Goal: Navigation & Orientation: Find specific page/section

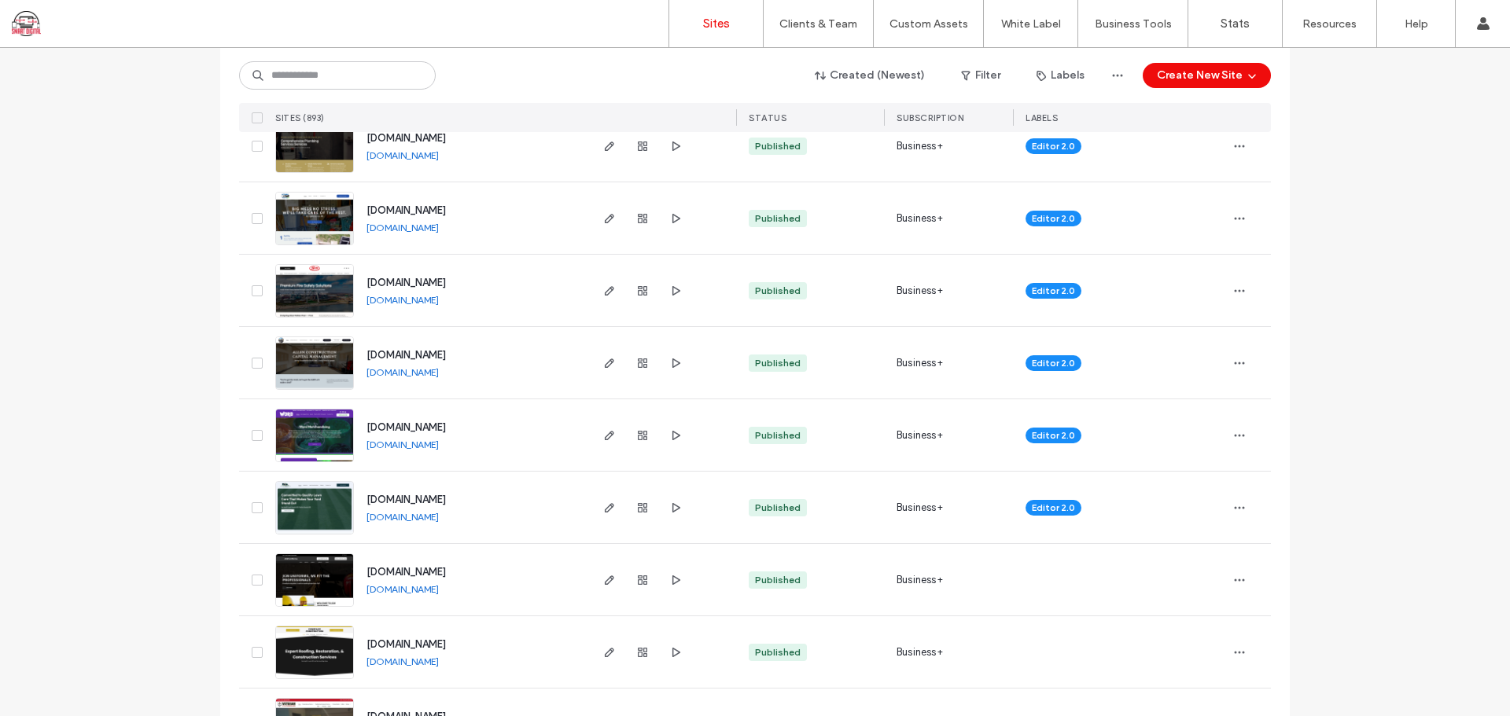
scroll to position [2516, 0]
click at [438, 422] on span "[DOMAIN_NAME]" at bounding box center [405, 427] width 79 height 12
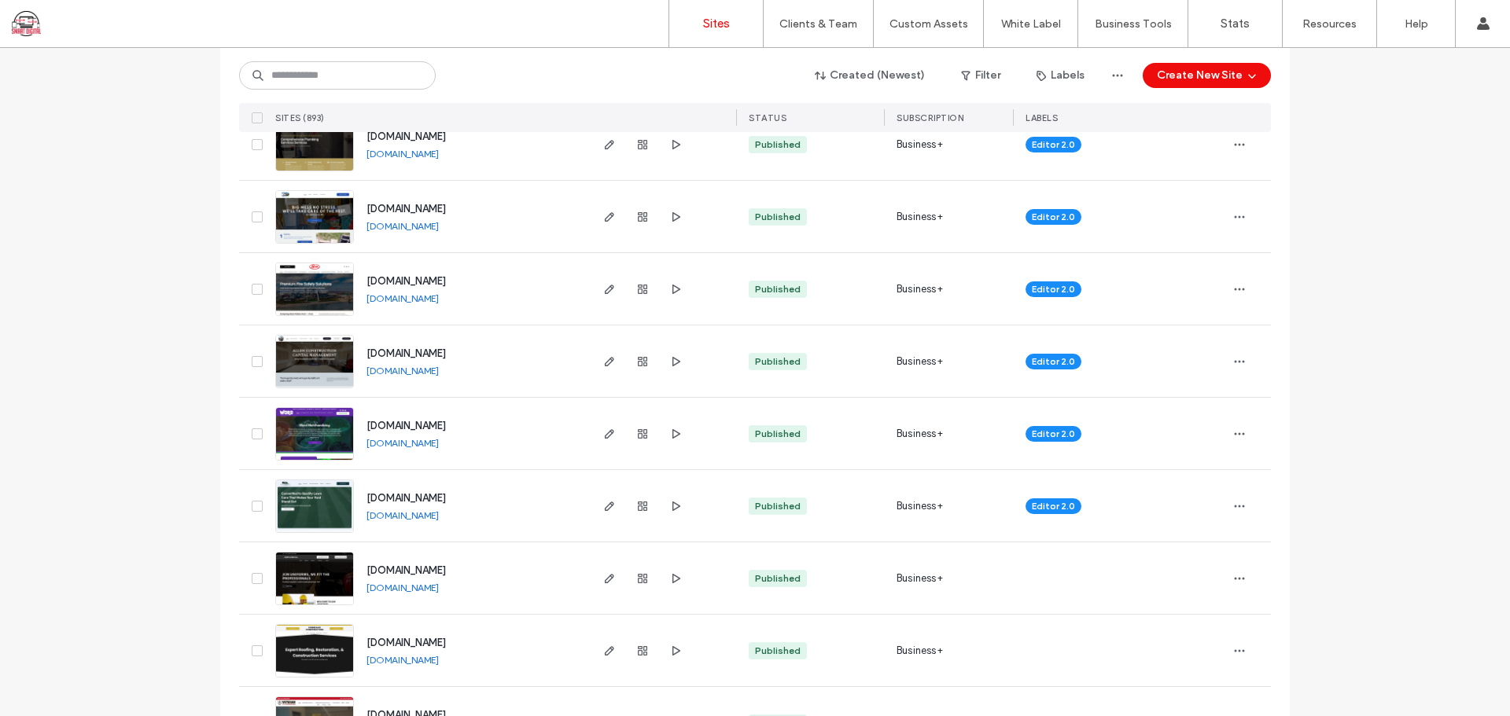
click at [409, 278] on span "[DOMAIN_NAME]" at bounding box center [405, 281] width 79 height 12
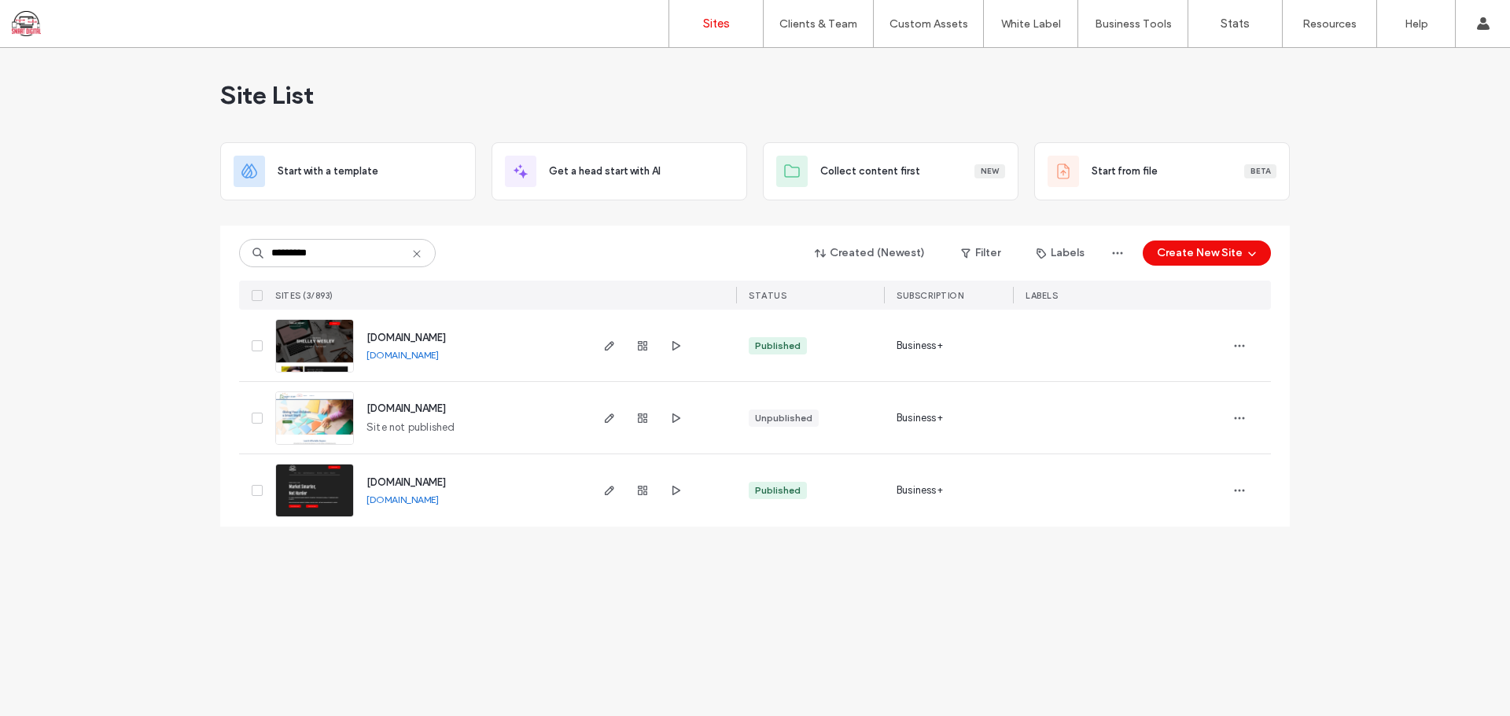
type input "*********"
click at [446, 484] on span "www.smartdigitalteam.com" at bounding box center [405, 483] width 79 height 12
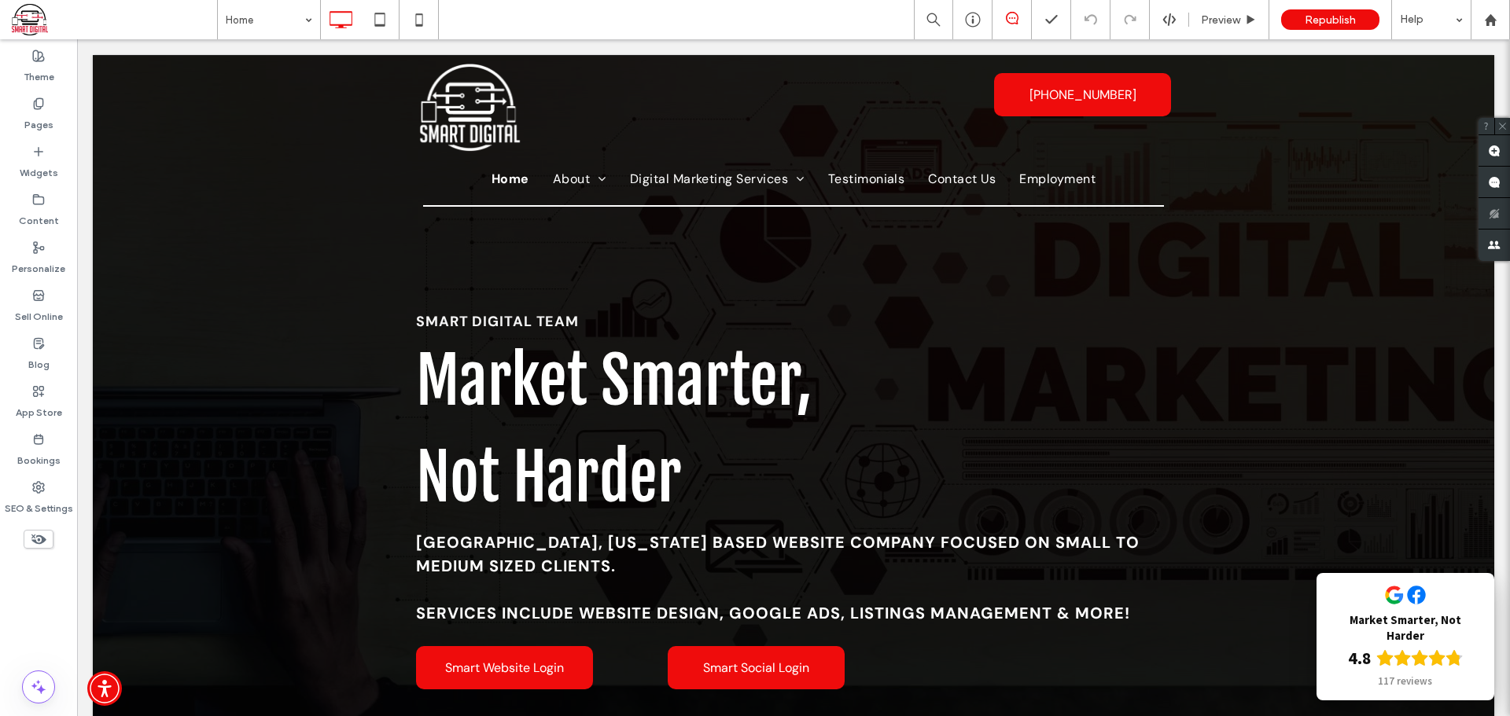
click at [42, 111] on label "Pages" at bounding box center [38, 121] width 29 height 22
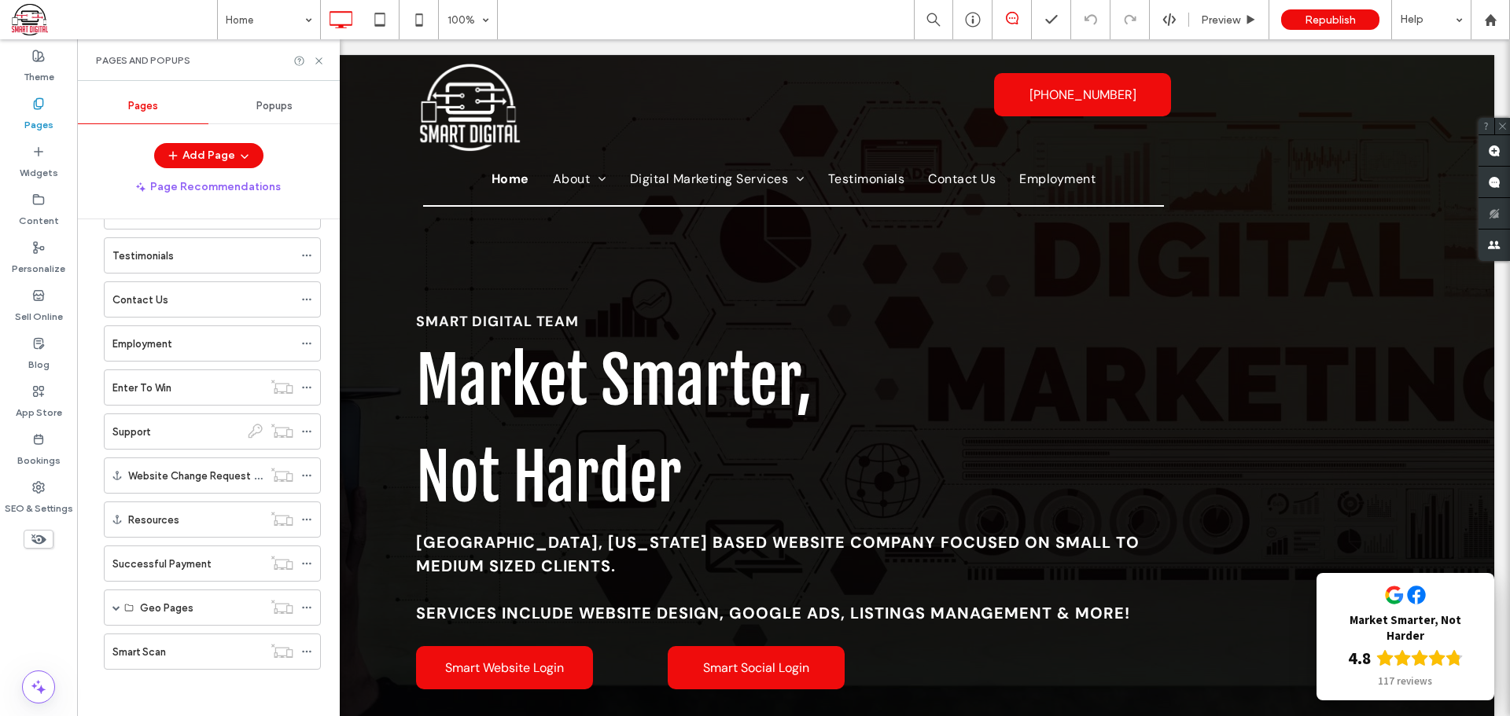
scroll to position [186, 0]
click at [141, 566] on label "Successful Payment" at bounding box center [161, 564] width 99 height 28
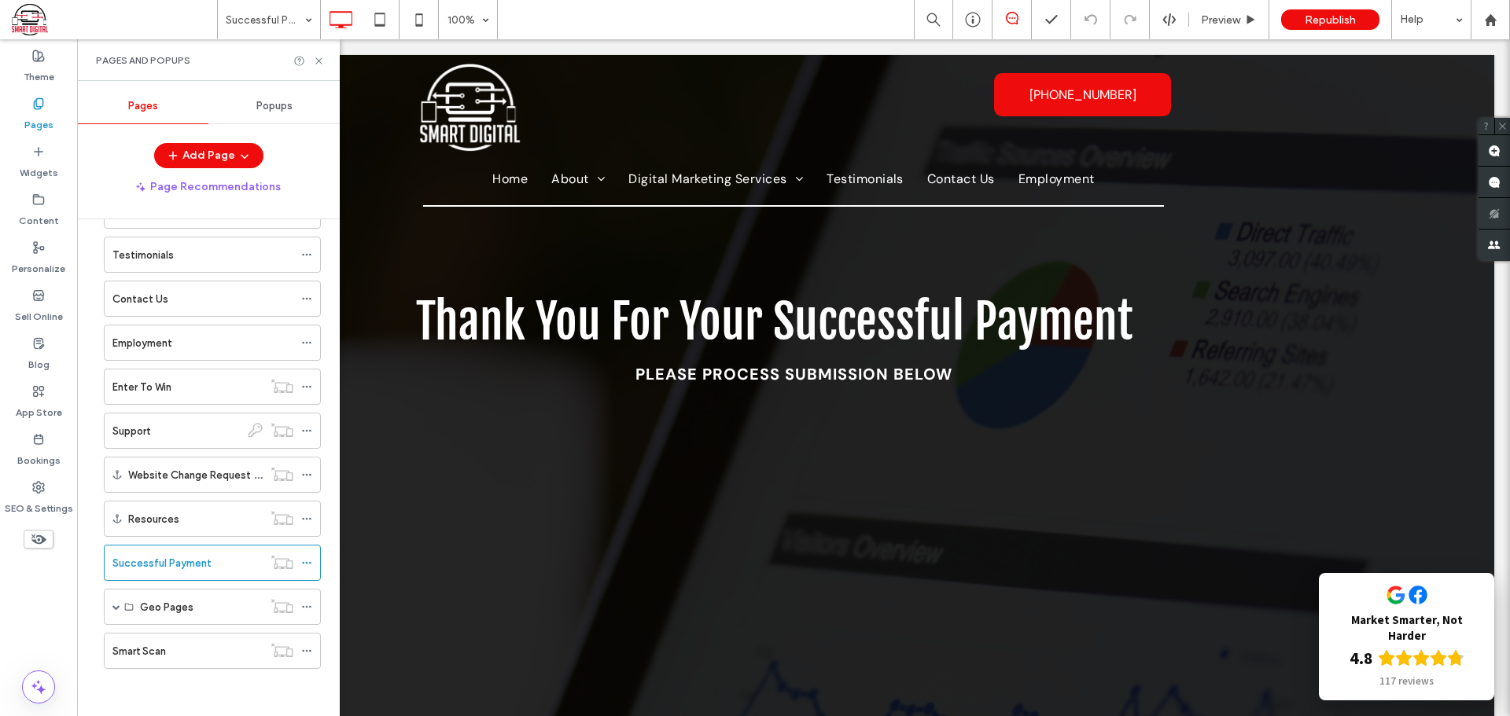
click at [206, 435] on div "Support" at bounding box center [175, 431] width 127 height 17
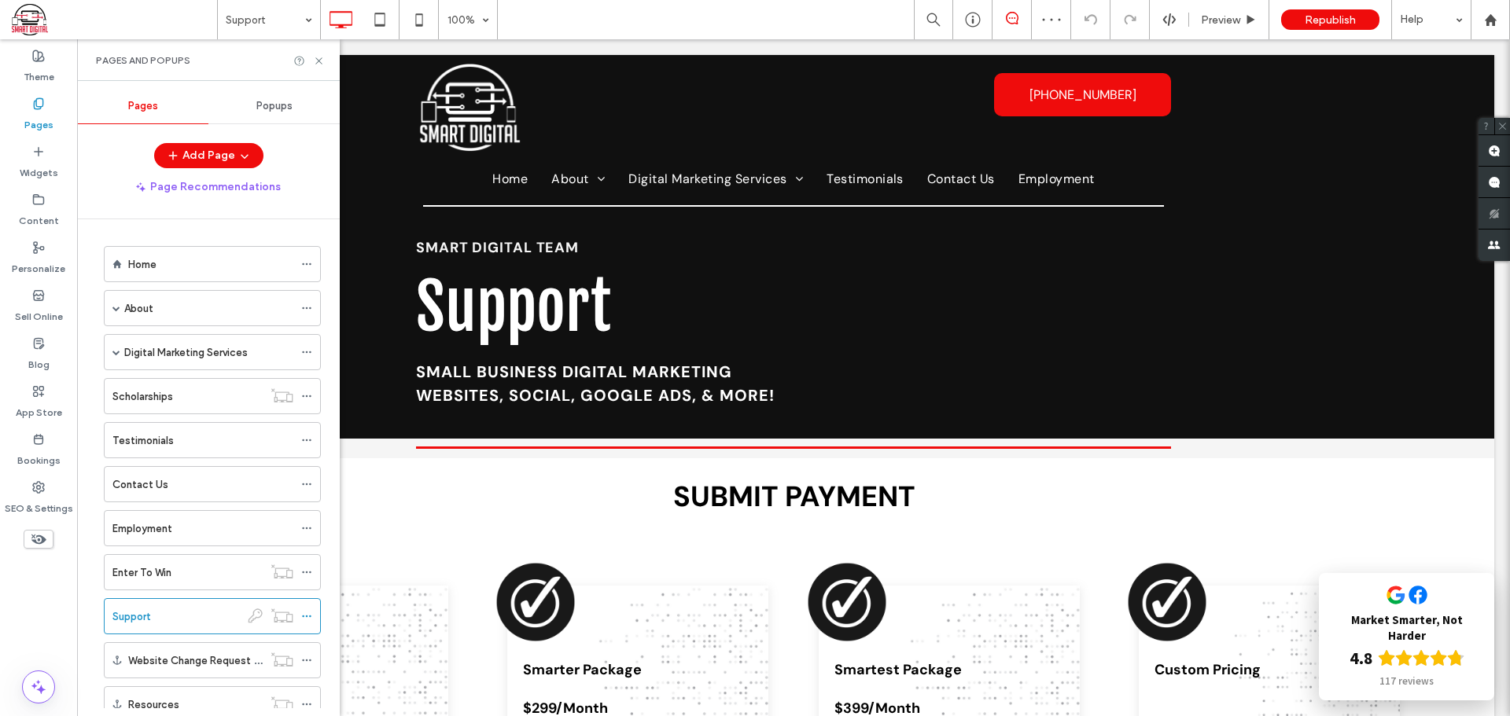
click at [169, 309] on div "About" at bounding box center [208, 308] width 169 height 17
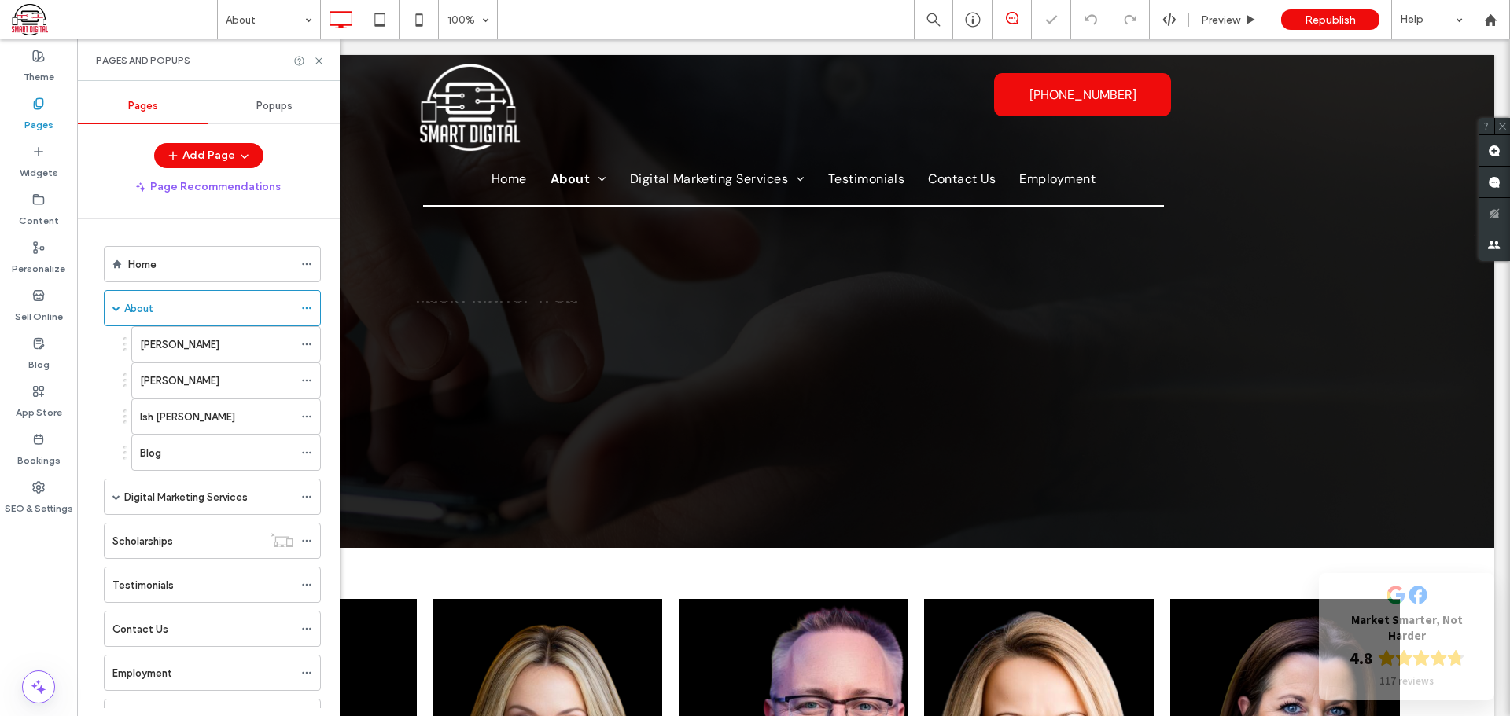
click at [169, 309] on div "About" at bounding box center [208, 308] width 169 height 17
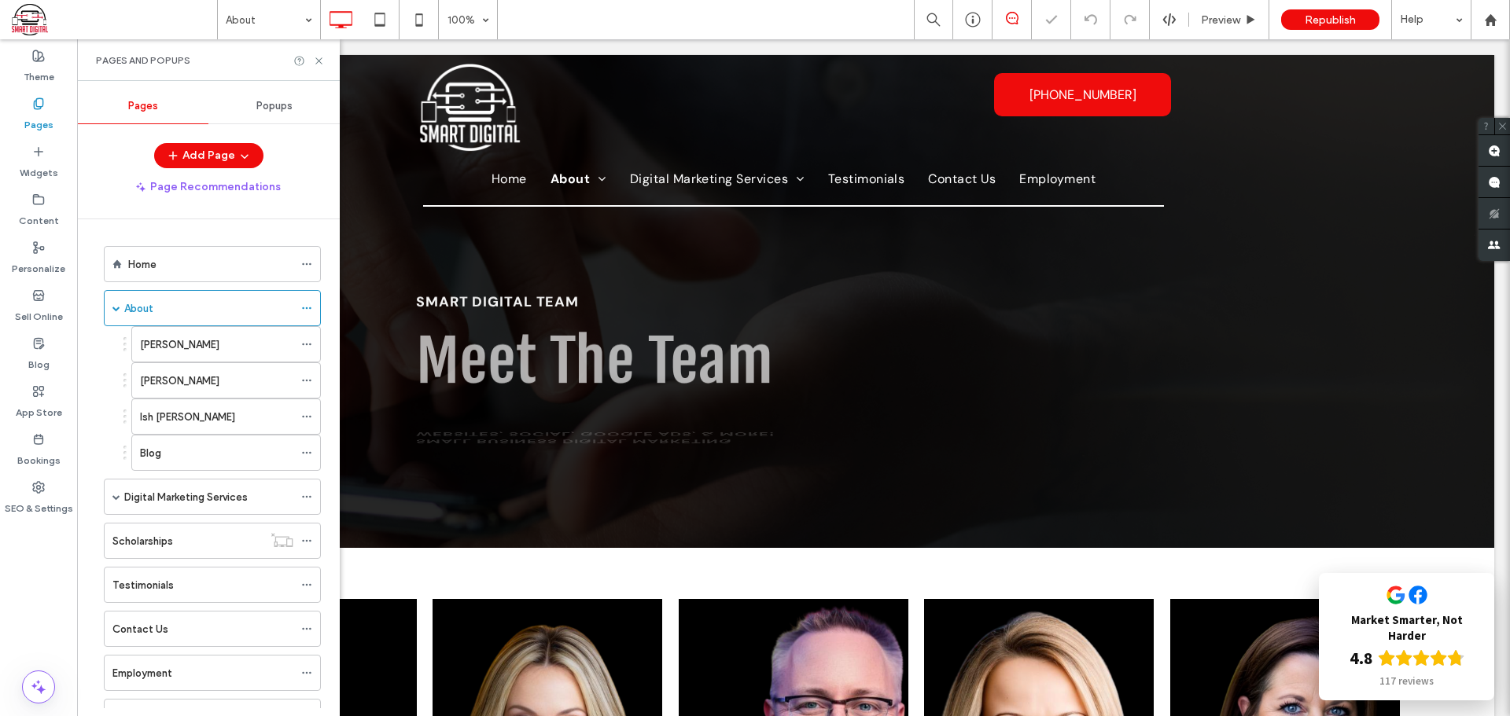
click at [116, 307] on span at bounding box center [116, 308] width 8 height 8
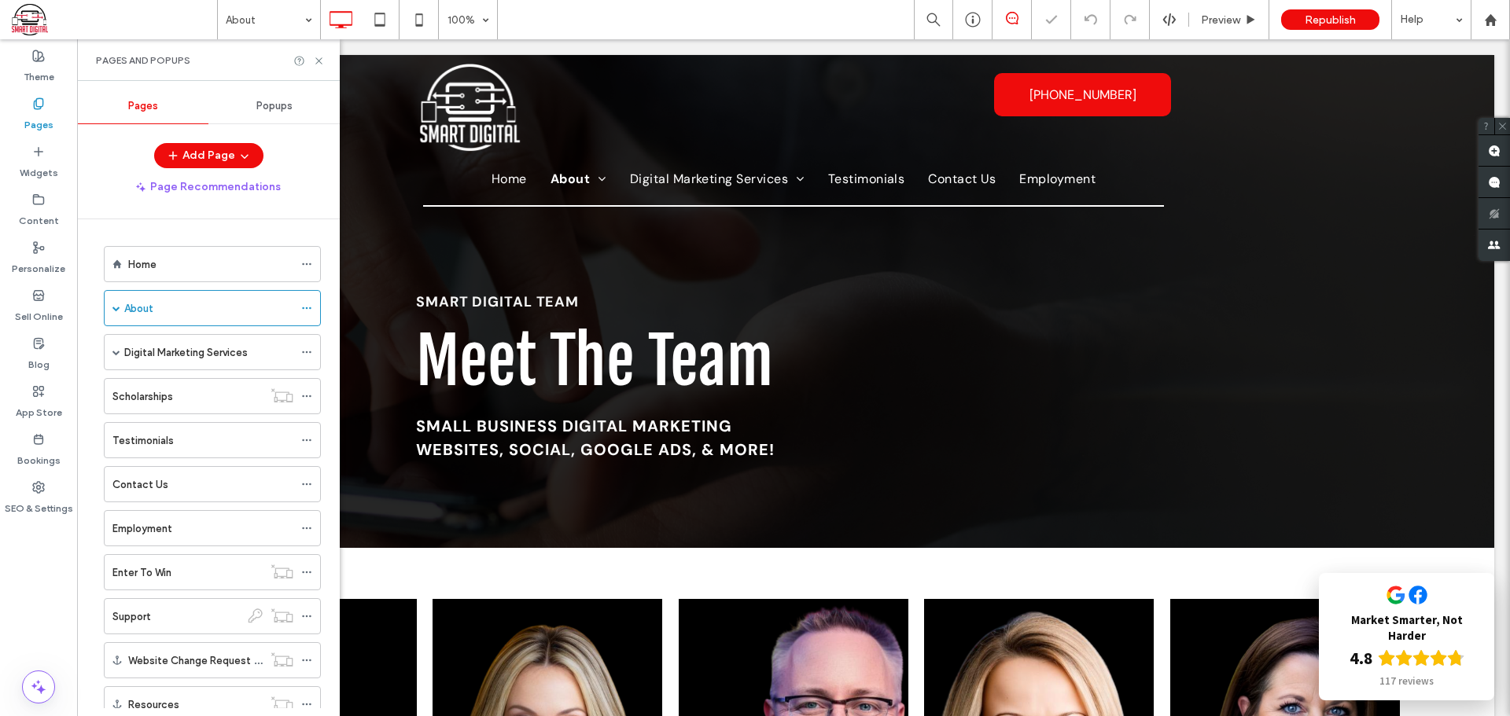
click at [122, 351] on div "Digital Marketing Services" at bounding box center [212, 352] width 217 height 36
click at [114, 351] on span at bounding box center [116, 352] width 8 height 8
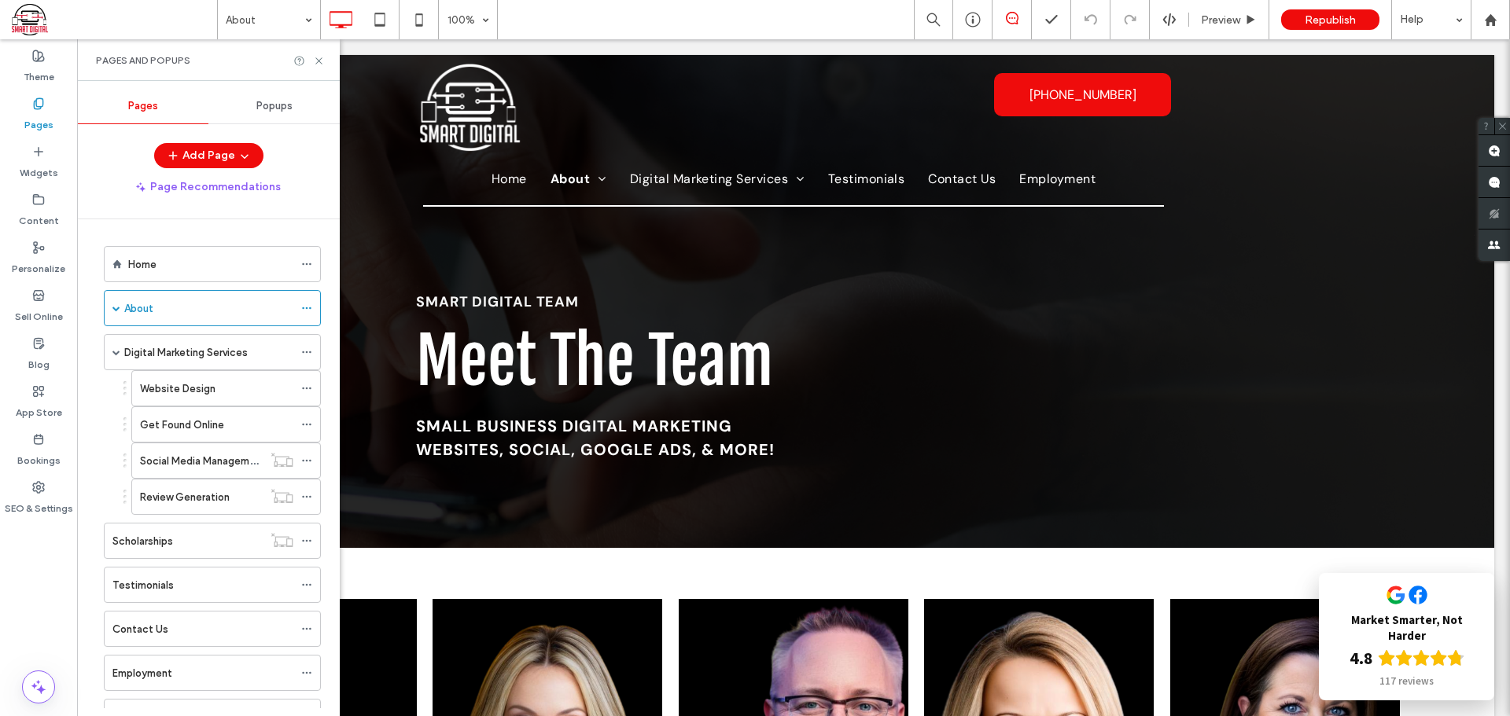
click at [114, 351] on span at bounding box center [116, 352] width 8 height 8
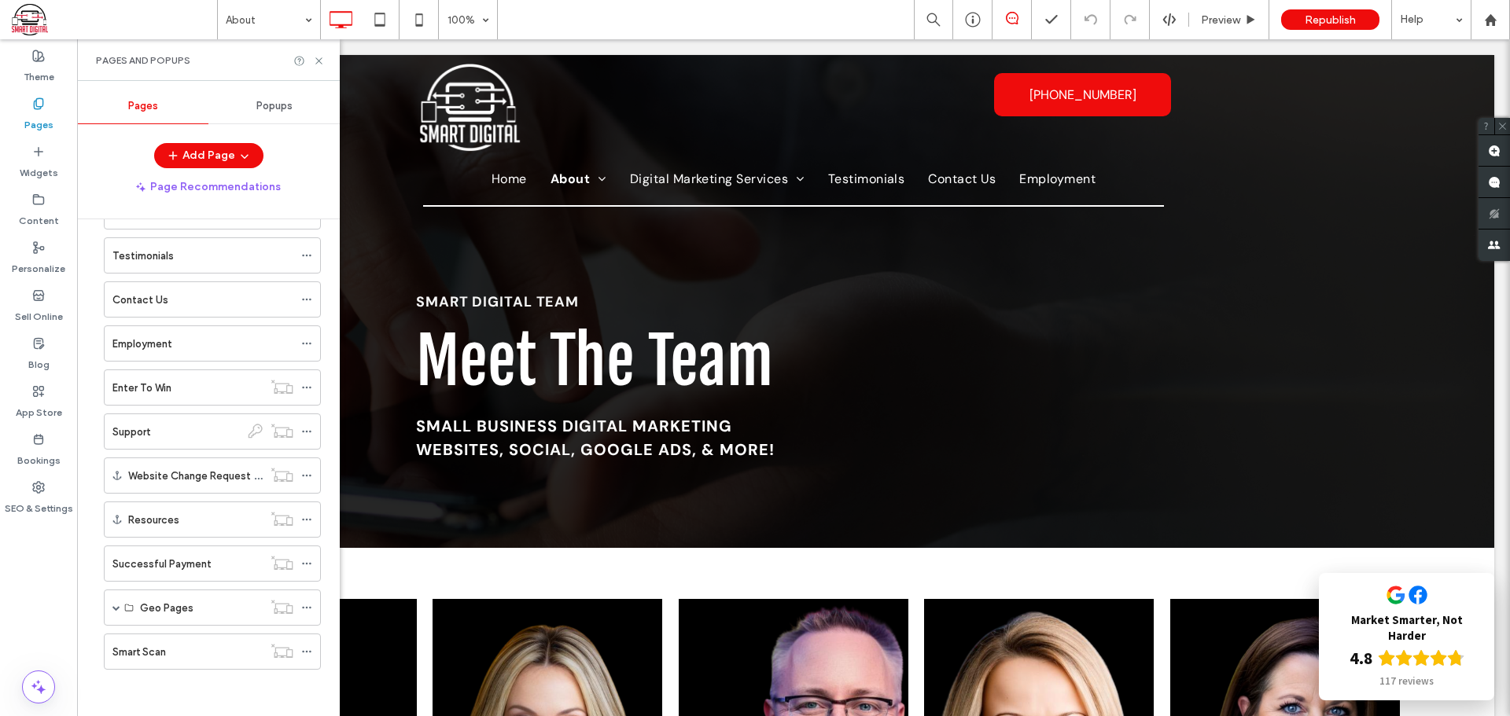
scroll to position [186, 0]
click at [177, 653] on div "Smart Scan" at bounding box center [187, 651] width 150 height 17
click at [120, 609] on div "Geo Pages" at bounding box center [212, 607] width 217 height 36
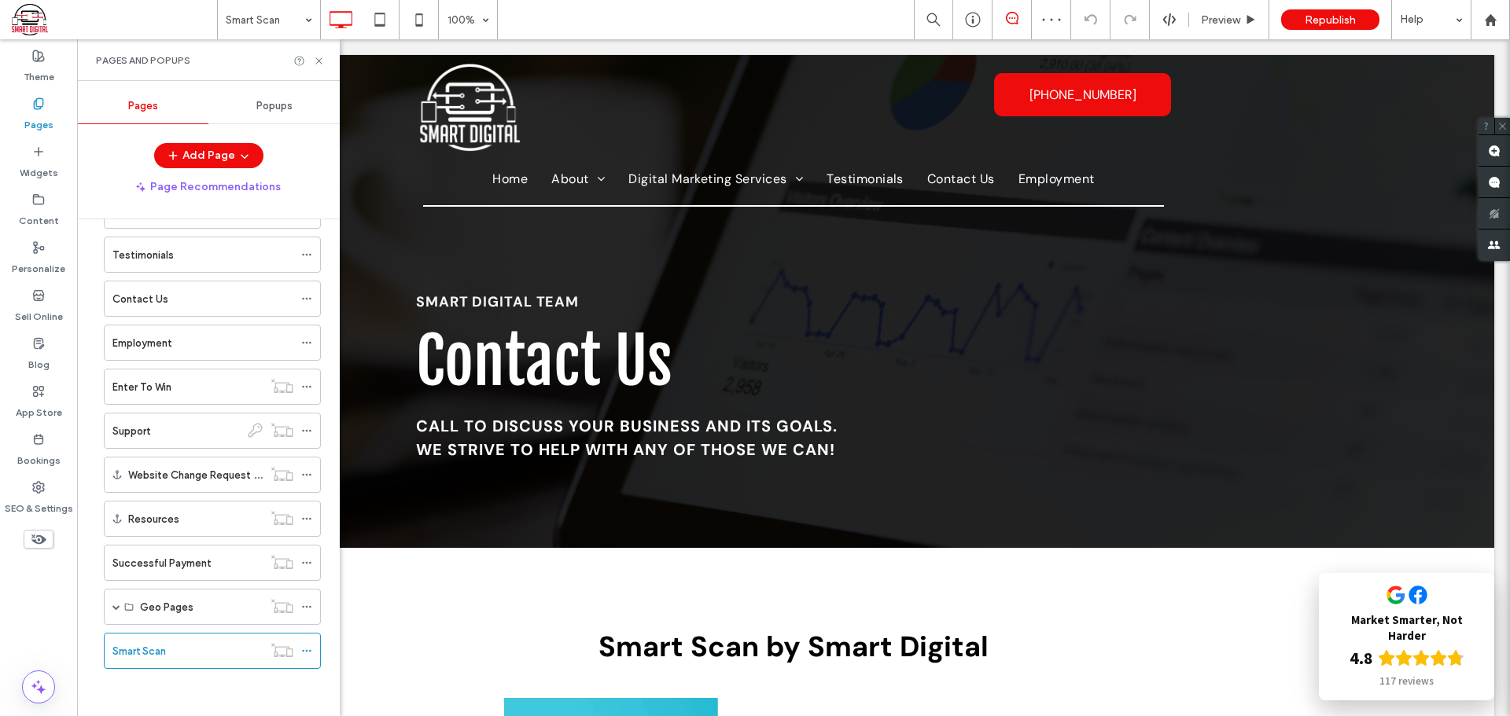
click at [116, 606] on span at bounding box center [116, 607] width 8 height 8
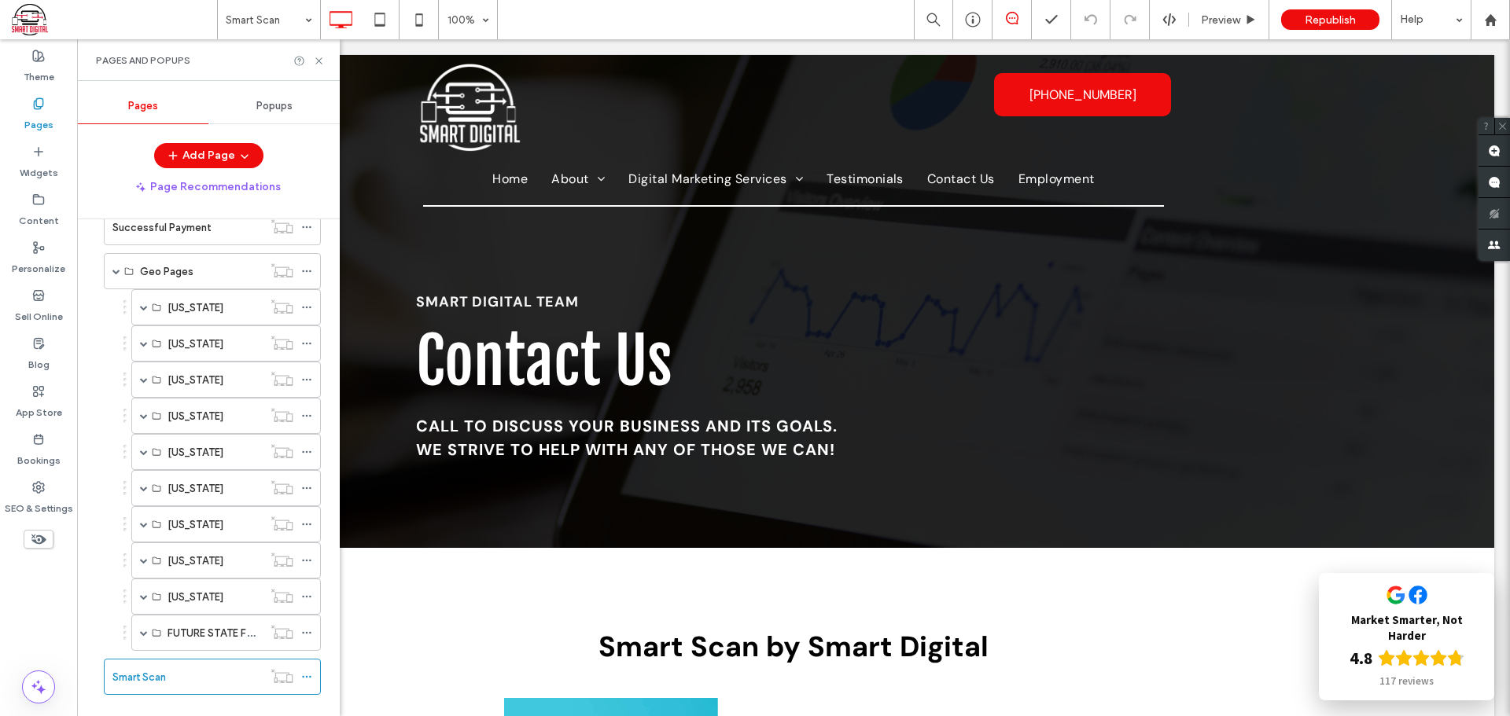
scroll to position [547, 0]
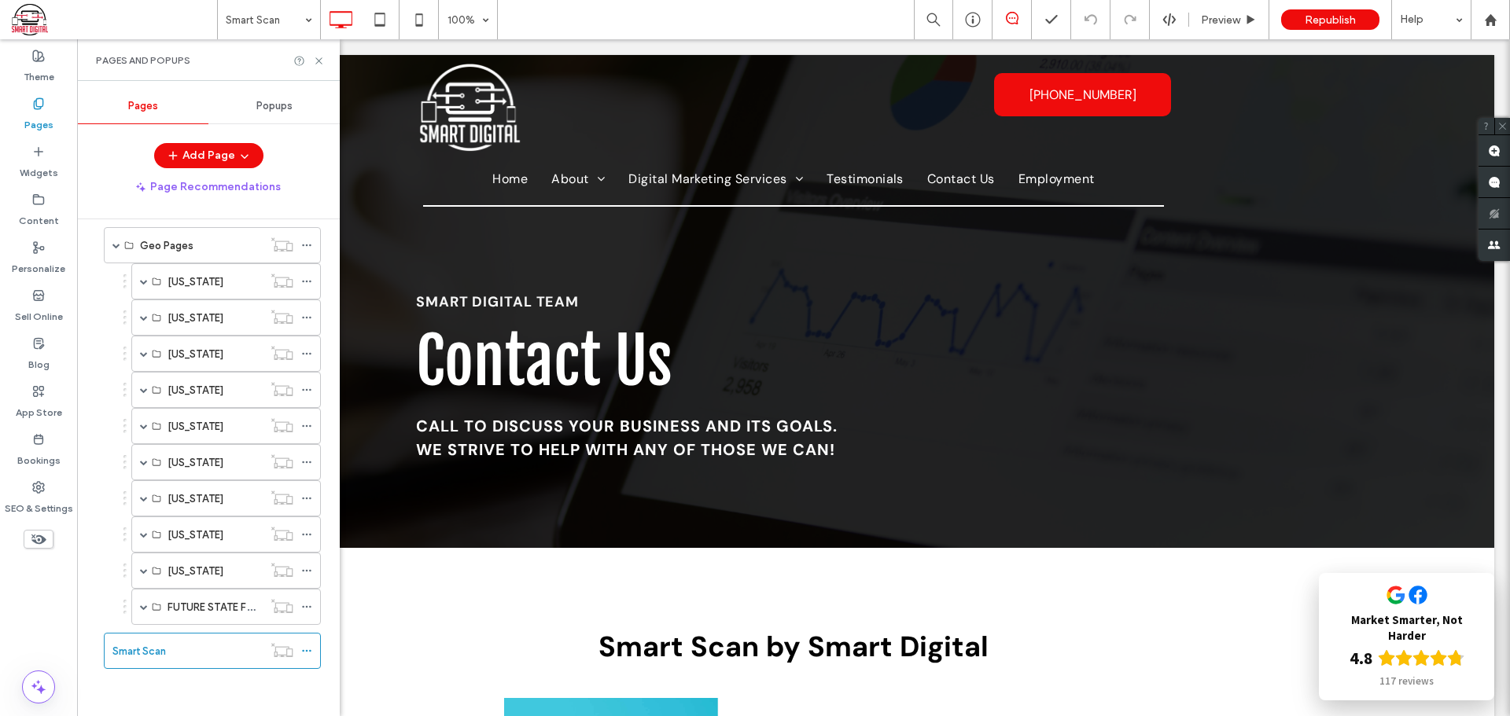
click at [140, 539] on span at bounding box center [144, 534] width 8 height 35
click at [141, 538] on span at bounding box center [144, 535] width 8 height 8
click at [315, 57] on icon at bounding box center [319, 61] width 12 height 12
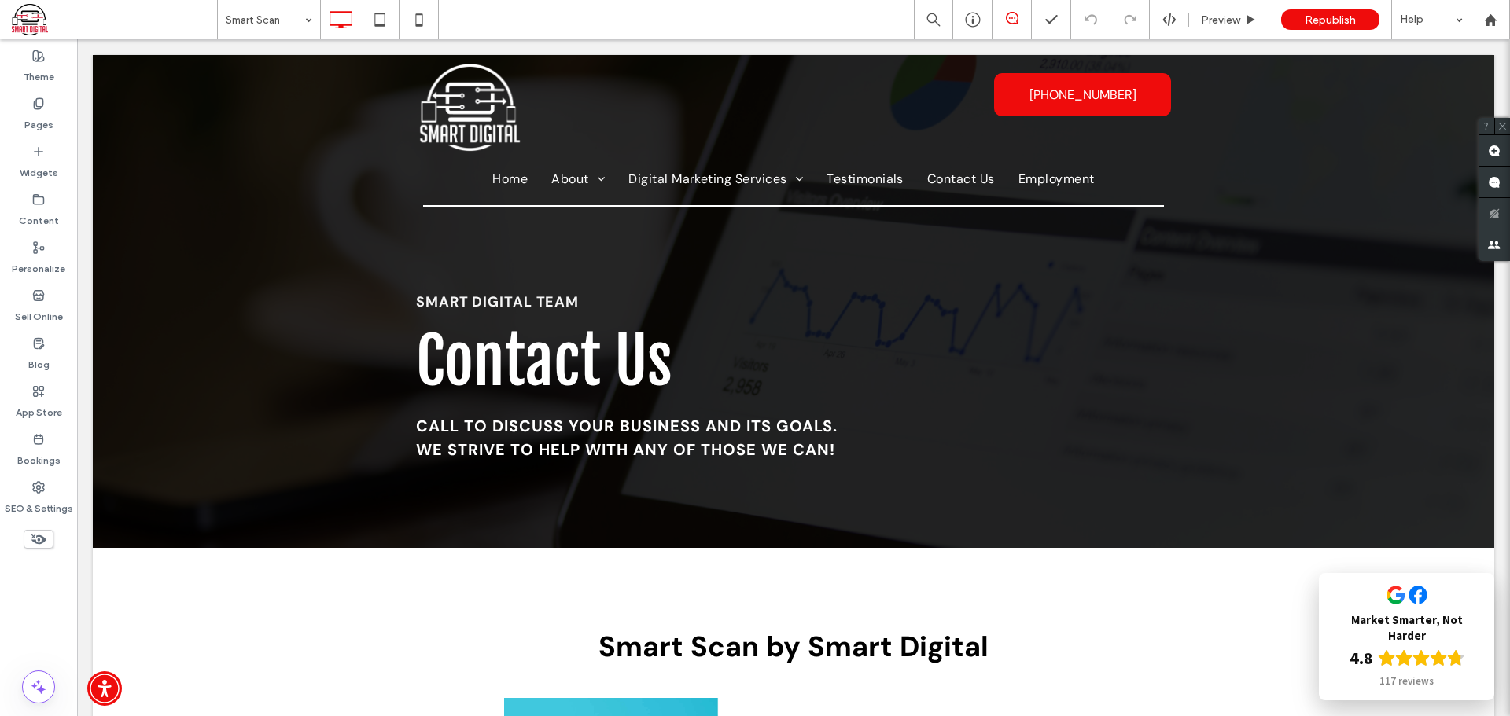
click at [23, 101] on div "Pages" at bounding box center [38, 114] width 77 height 48
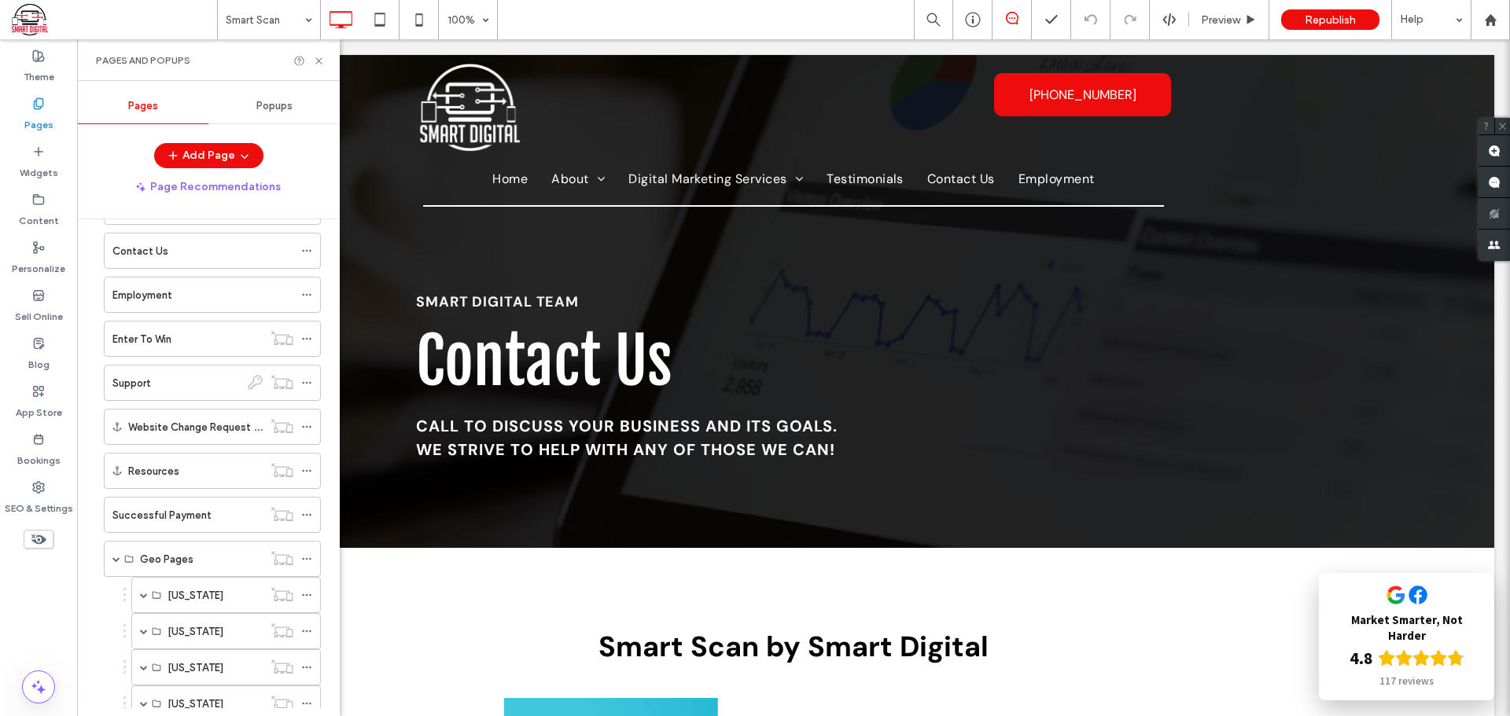
scroll to position [235, 0]
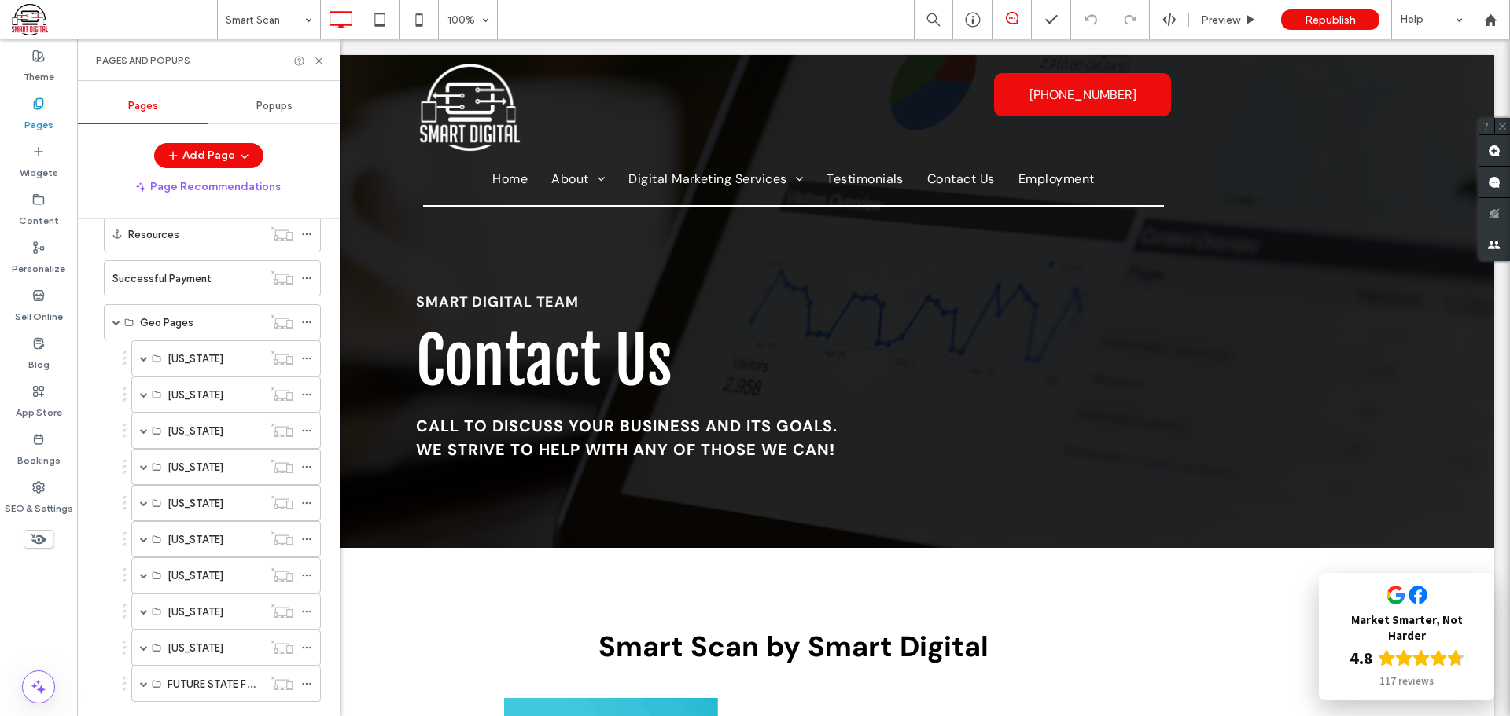
click at [117, 321] on span at bounding box center [116, 322] width 8 height 8
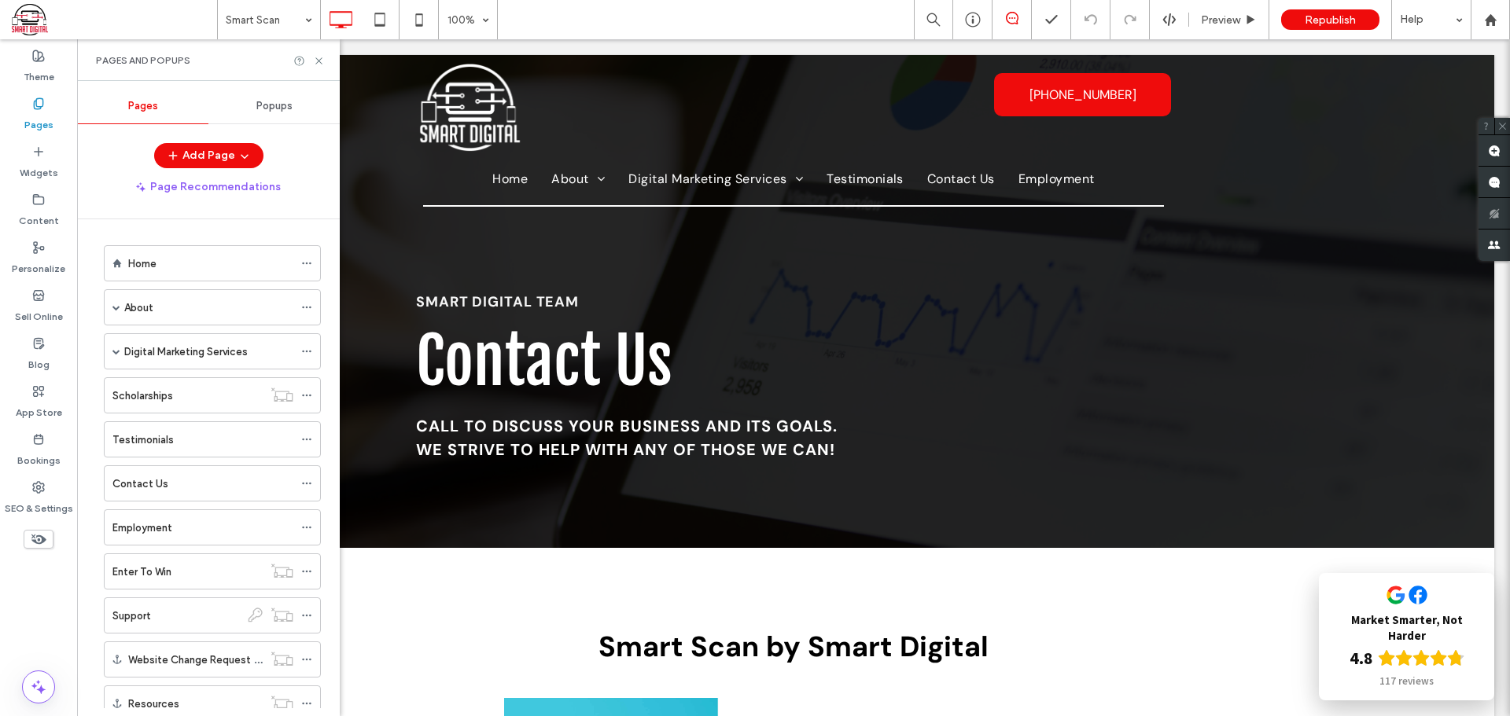
scroll to position [0, 0]
click at [35, 493] on div "SEO & Settings" at bounding box center [38, 498] width 77 height 48
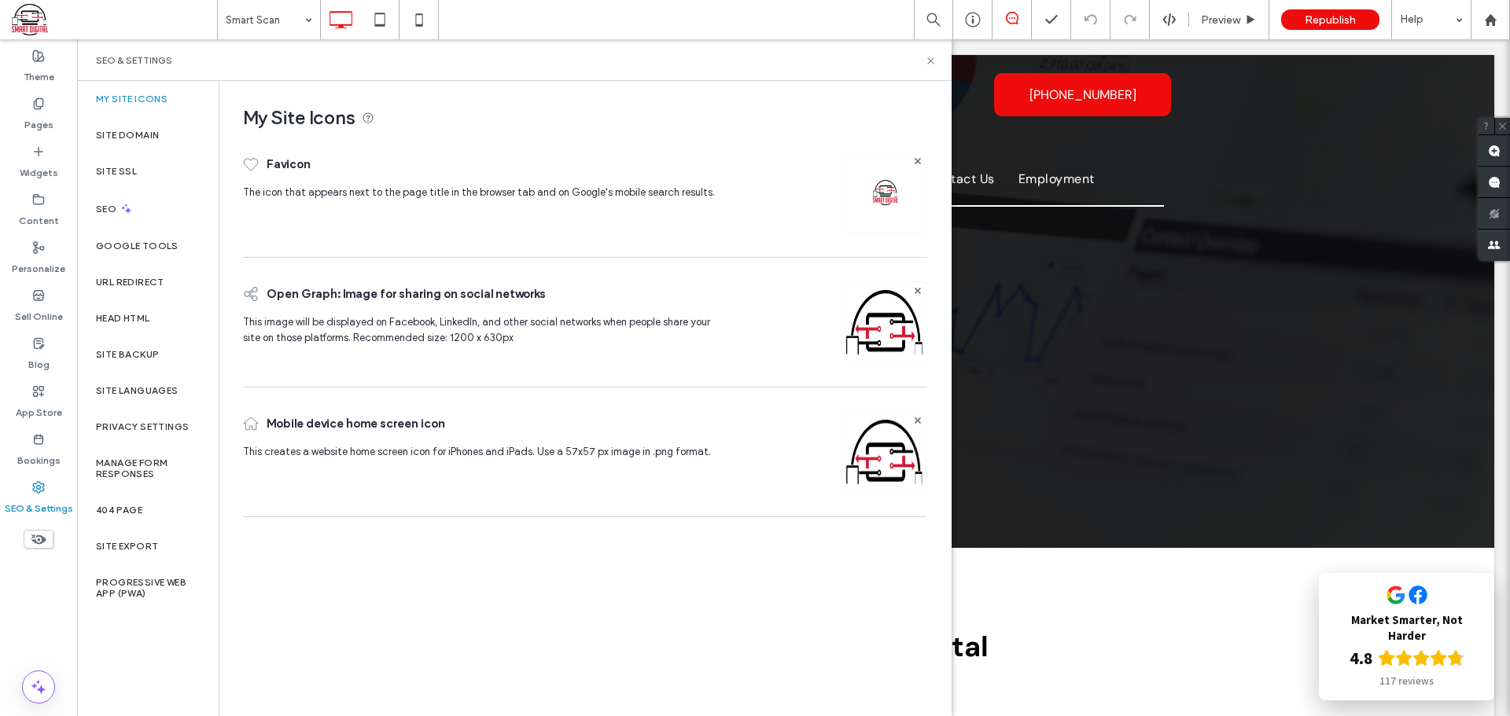
click at [110, 421] on label "Privacy Settings" at bounding box center [142, 426] width 93 height 11
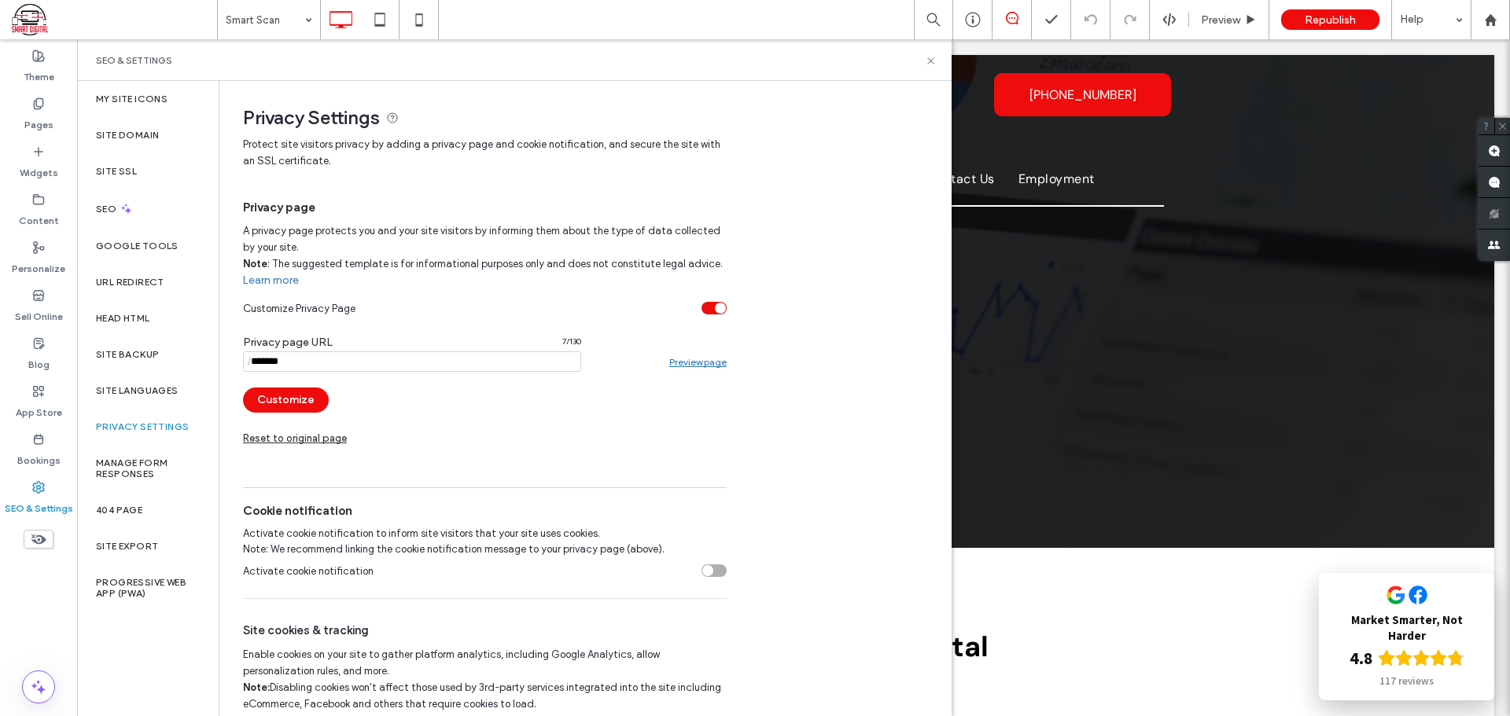
click at [693, 364] on link "Preview page" at bounding box center [697, 362] width 57 height 12
click at [308, 407] on button "Customize" at bounding box center [286, 400] width 86 height 25
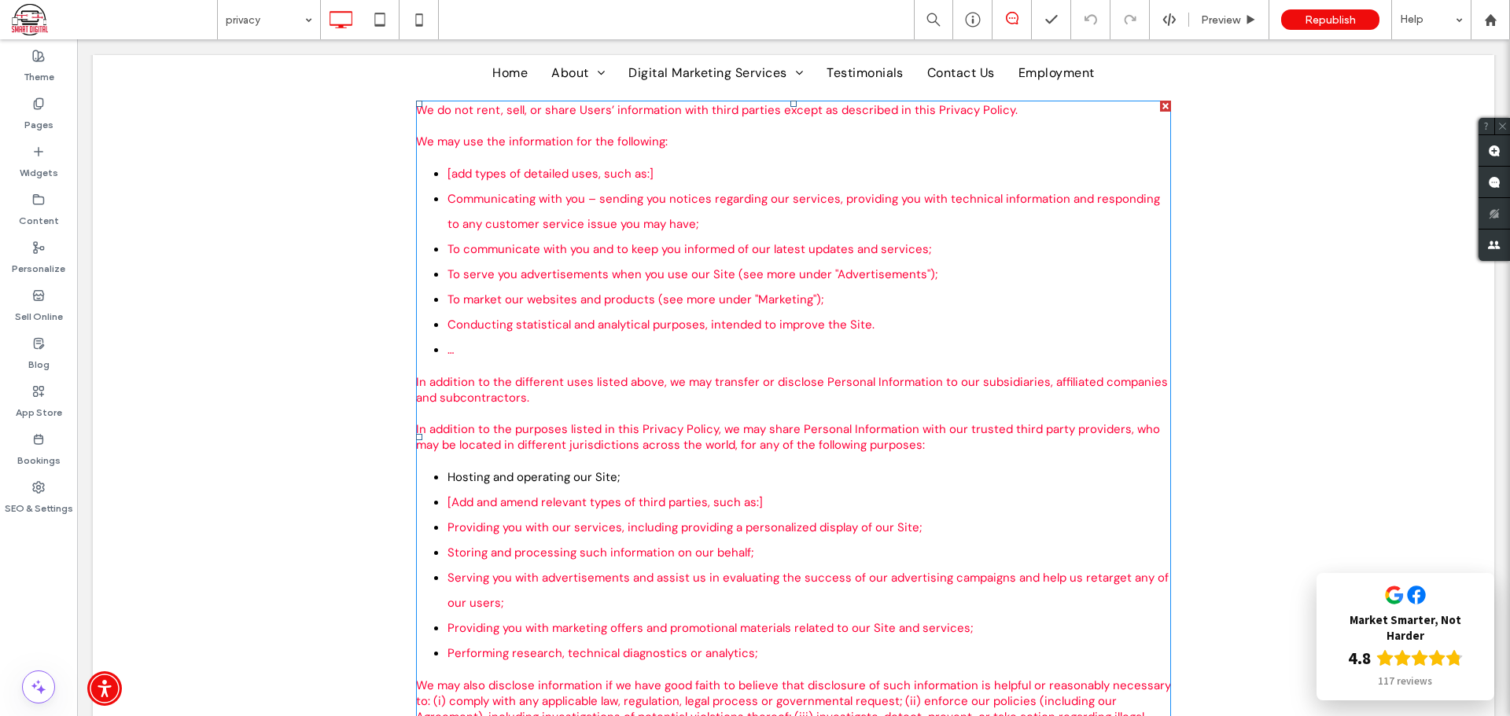
scroll to position [1099, 0]
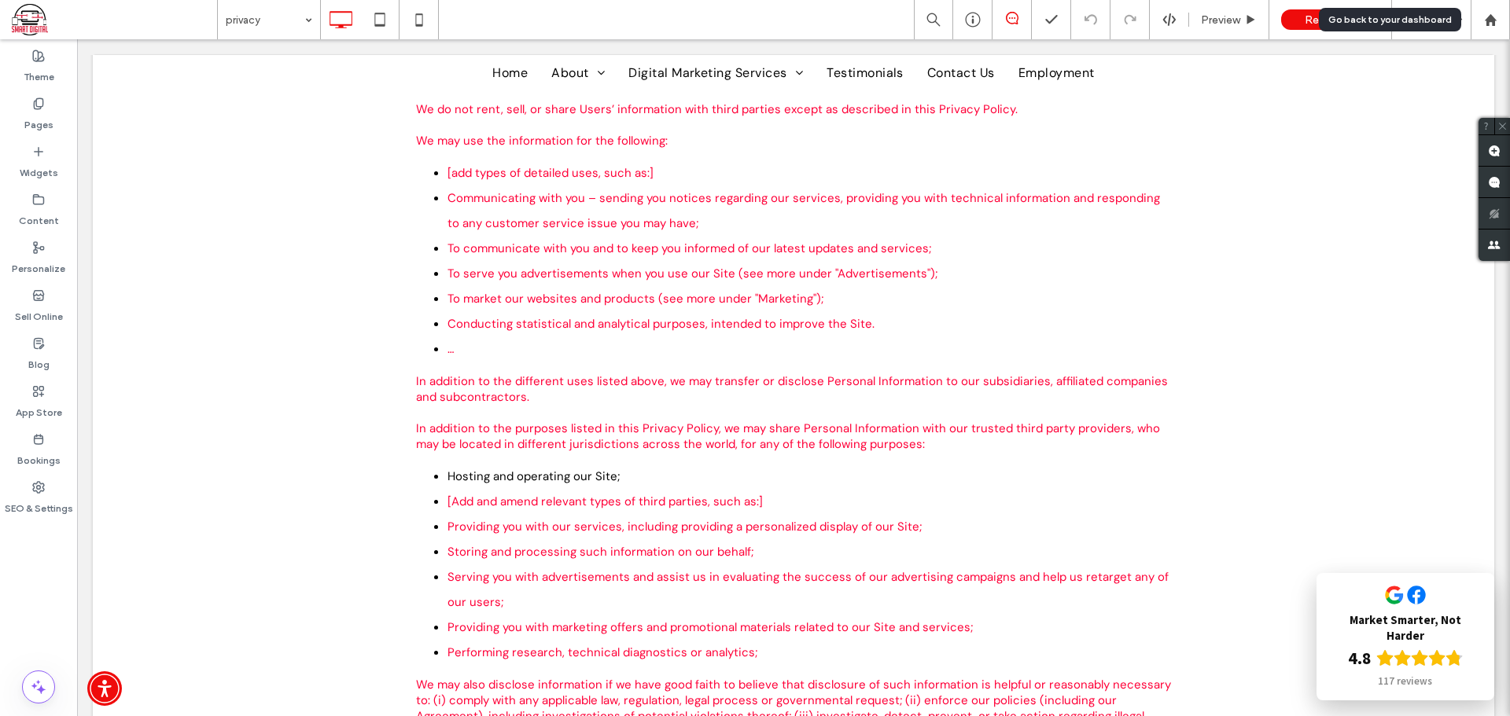
click at [1500, 17] on div at bounding box center [1490, 19] width 38 height 13
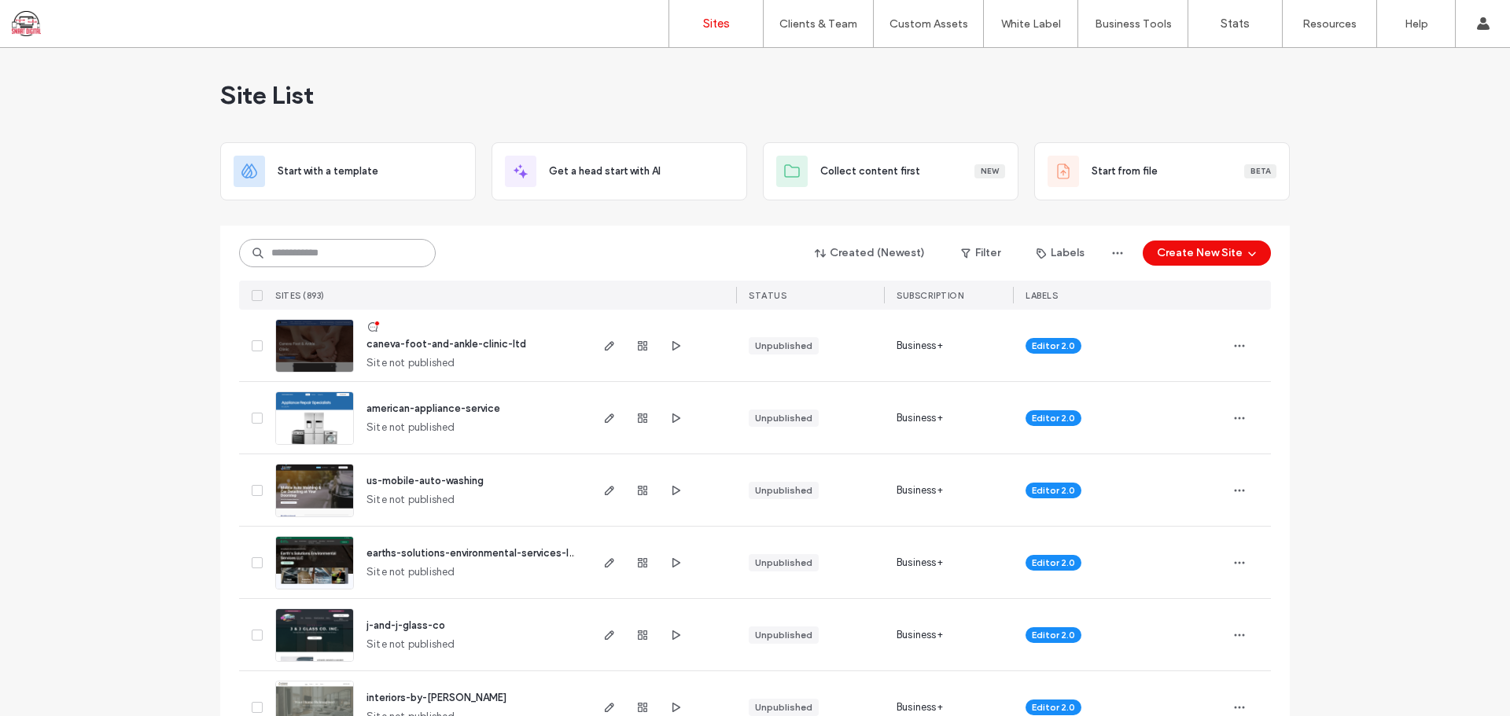
click at [328, 263] on input at bounding box center [337, 253] width 197 height 28
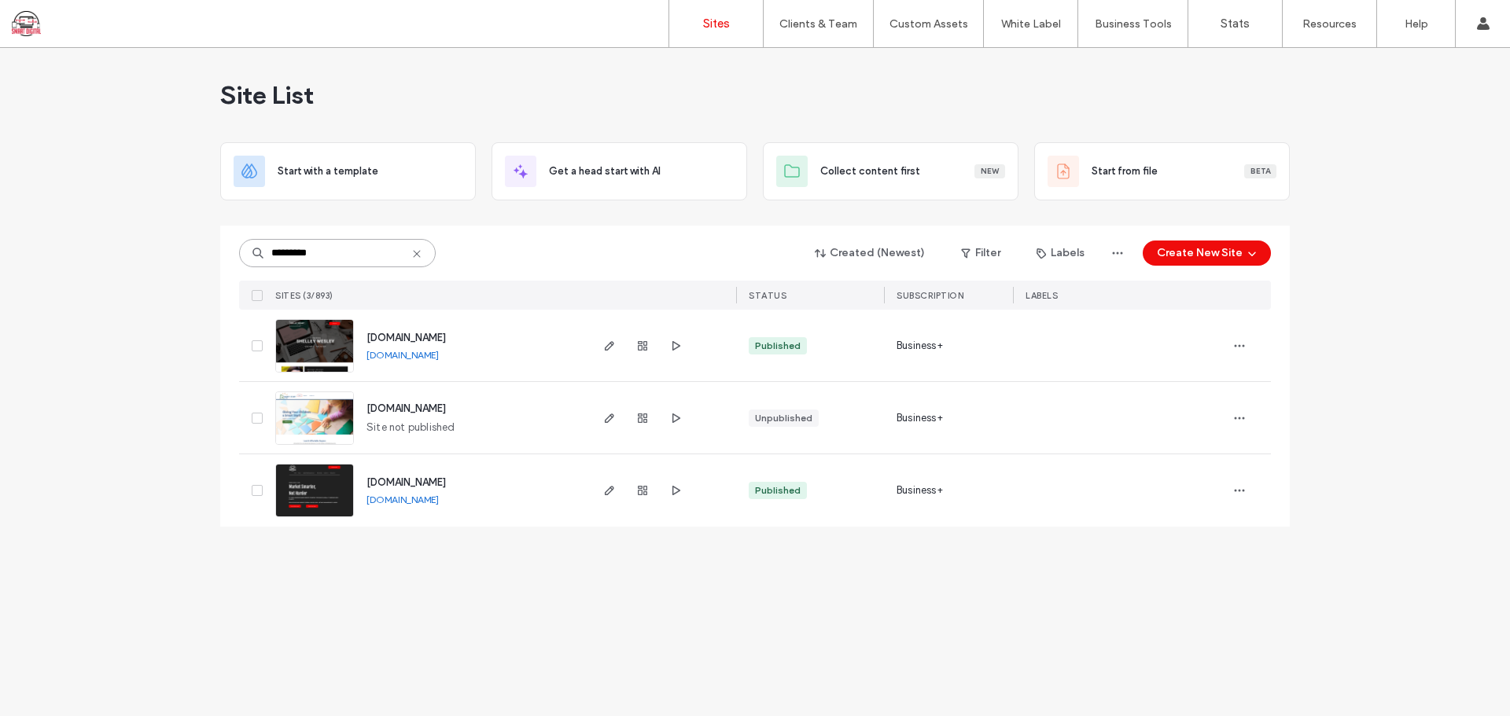
type input "*********"
click at [420, 477] on span "www.smartdigitalteam.com" at bounding box center [405, 483] width 79 height 12
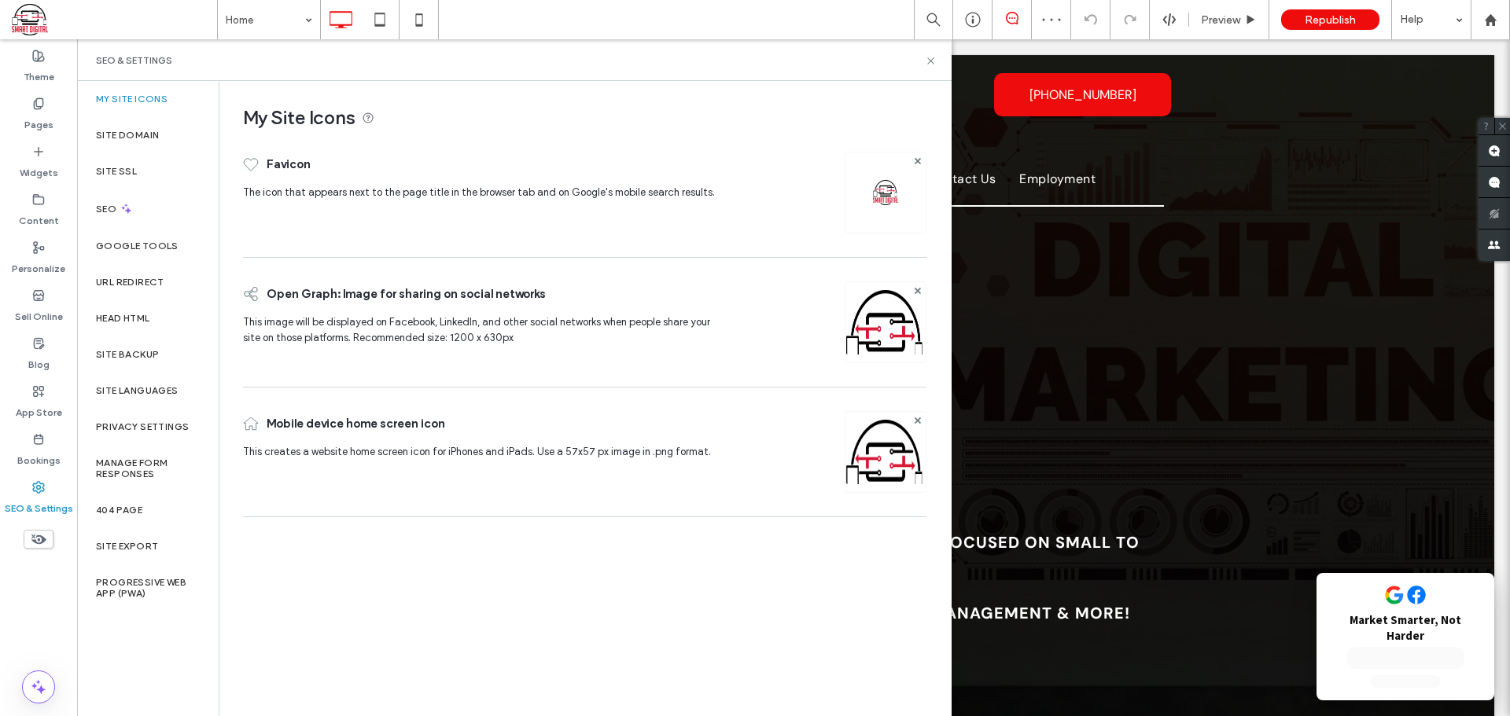
click at [142, 425] on label "Privacy Settings" at bounding box center [142, 426] width 93 height 11
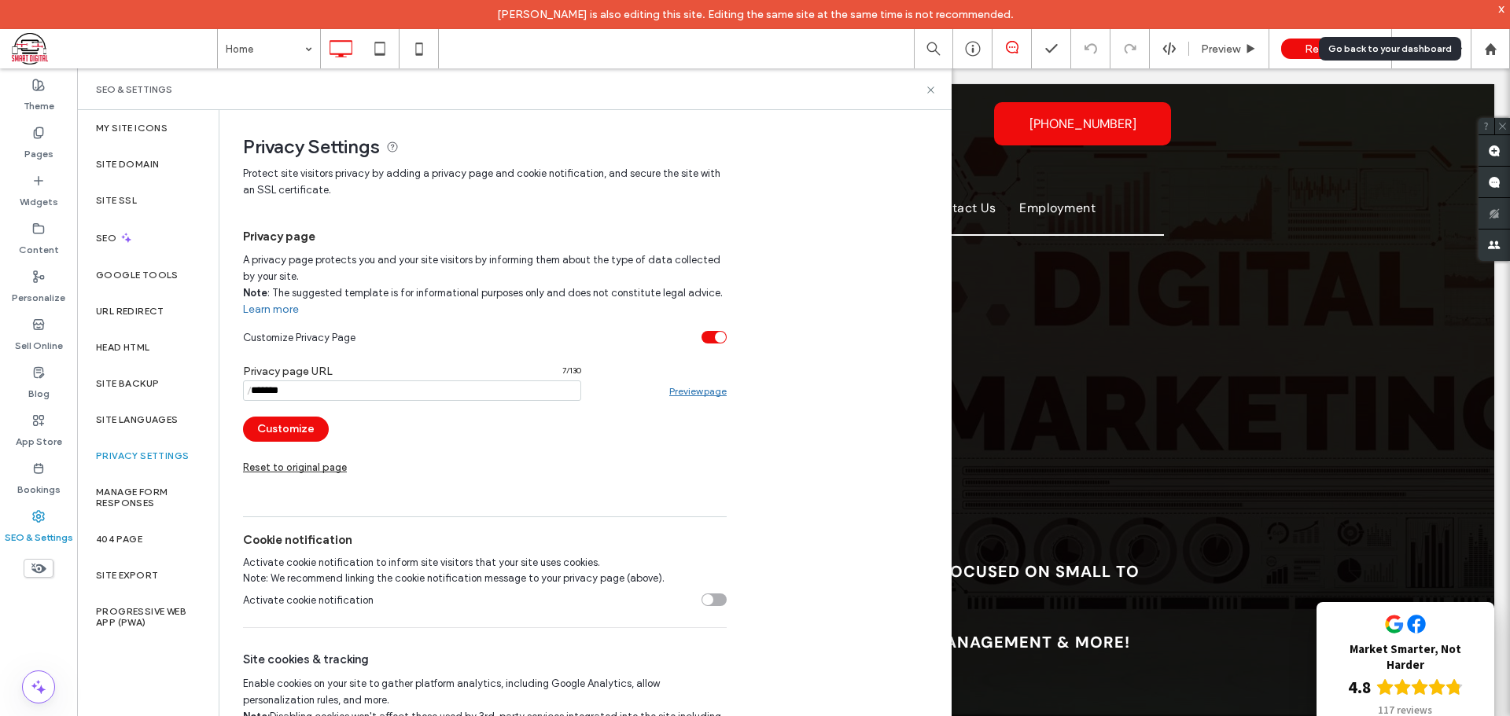
click at [1485, 42] on icon at bounding box center [1490, 48] width 13 height 13
